Goal: Information Seeking & Learning: Learn about a topic

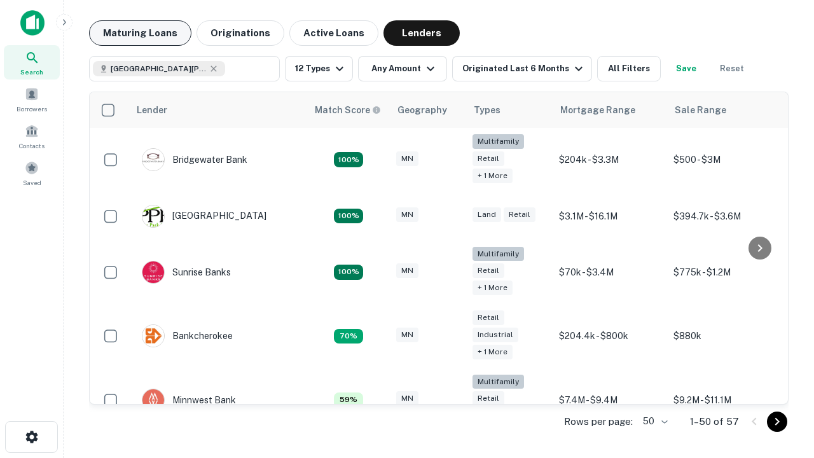
click at [140, 33] on button "Maturing Loans" at bounding box center [140, 32] width 102 height 25
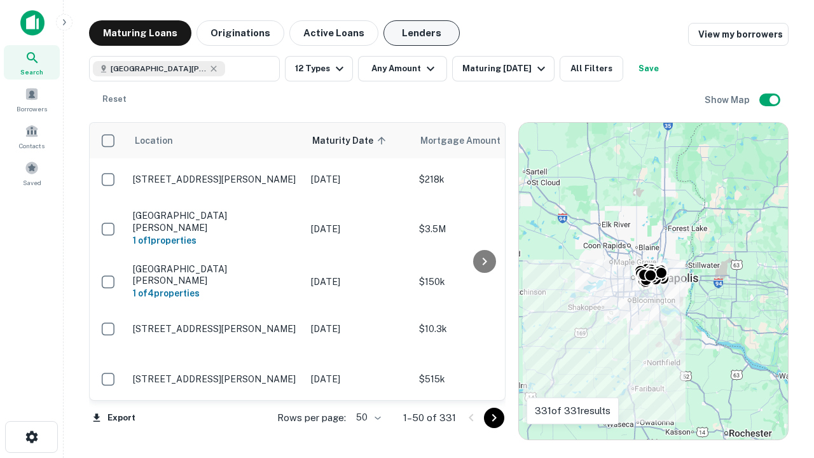
click at [421, 33] on button "Lenders" at bounding box center [421, 32] width 76 height 25
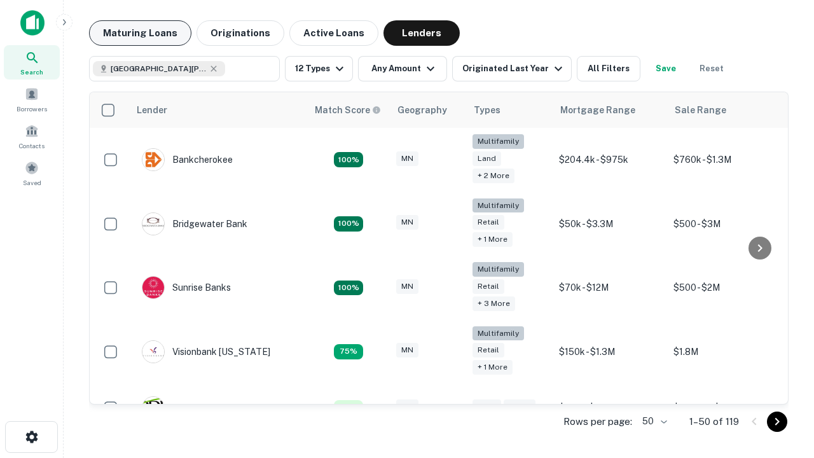
click at [140, 33] on button "Maturing Loans" at bounding box center [140, 32] width 102 height 25
